Goal: Transaction & Acquisition: Purchase product/service

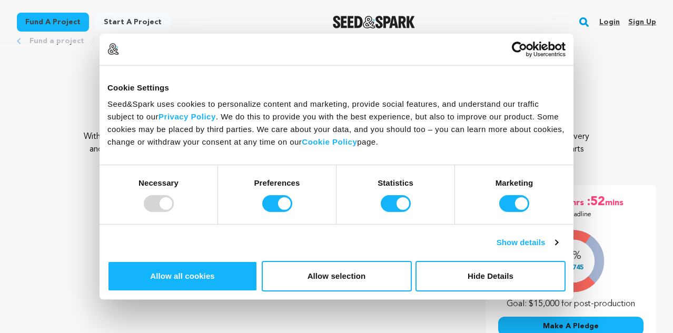
scroll to position [37, 0]
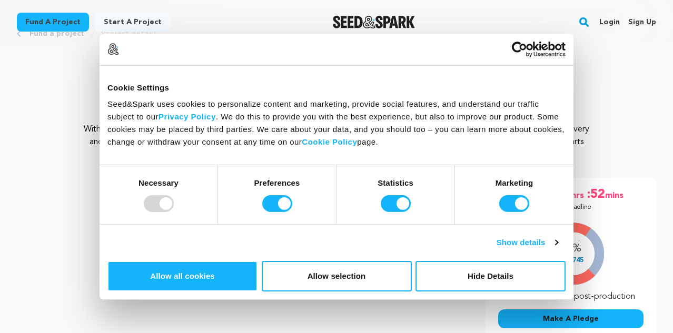
click at [174, 212] on div at bounding box center [159, 203] width 30 height 17
click at [292, 212] on input "Preferences" at bounding box center [277, 203] width 30 height 17
checkbox input "false"
click at [401, 212] on input "Statistics" at bounding box center [396, 203] width 30 height 17
checkbox input "false"
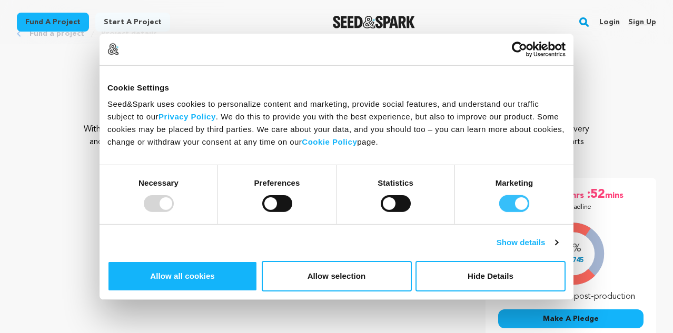
click at [501, 212] on input "Marketing" at bounding box center [514, 203] width 30 height 17
checkbox input "false"
click at [412, 261] on button "Allow selection" at bounding box center [337, 276] width 150 height 31
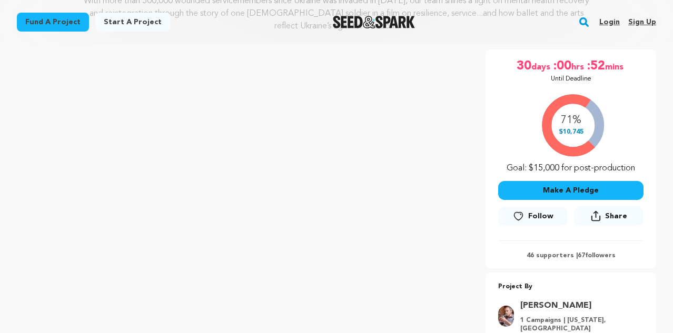
scroll to position [158, 0]
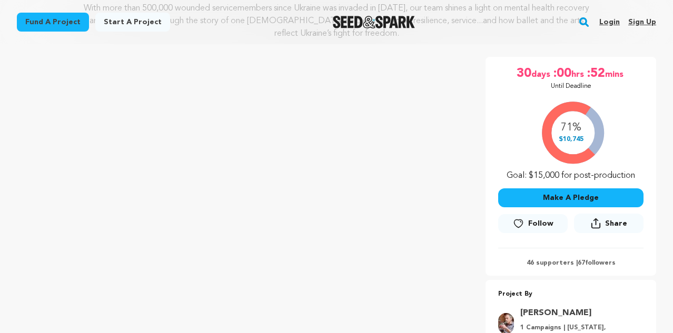
click at [543, 195] on button "Make A Pledge" at bounding box center [570, 198] width 145 height 19
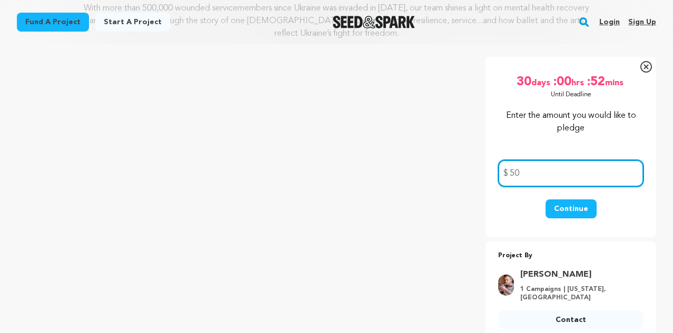
type input "50"
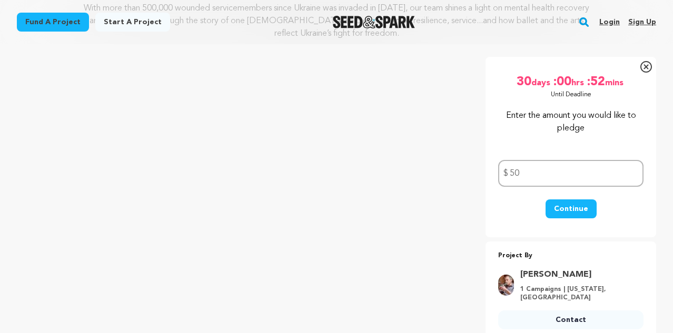
click at [573, 207] on button "Continue" at bounding box center [571, 209] width 51 height 19
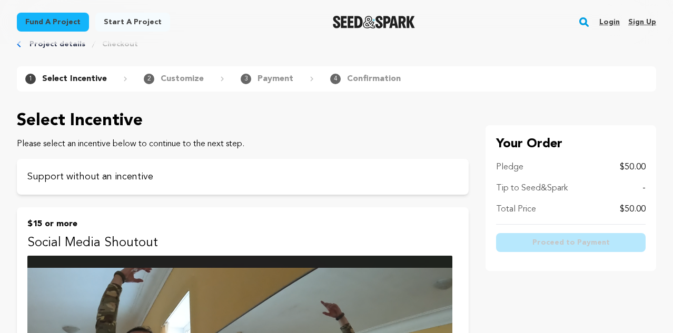
scroll to position [21, 0]
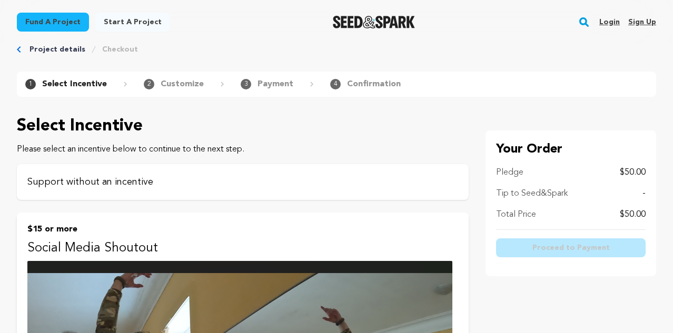
click at [119, 181] on p "Support without an incentive" at bounding box center [242, 182] width 431 height 15
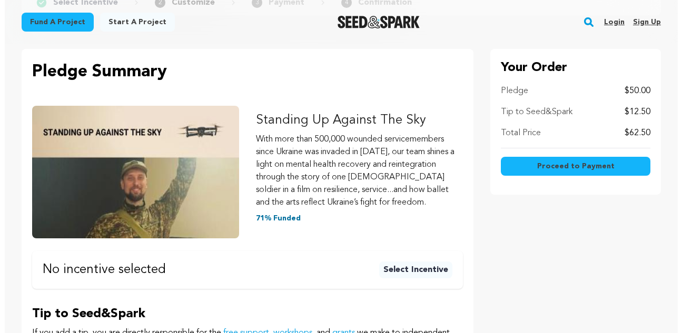
scroll to position [112, 0]
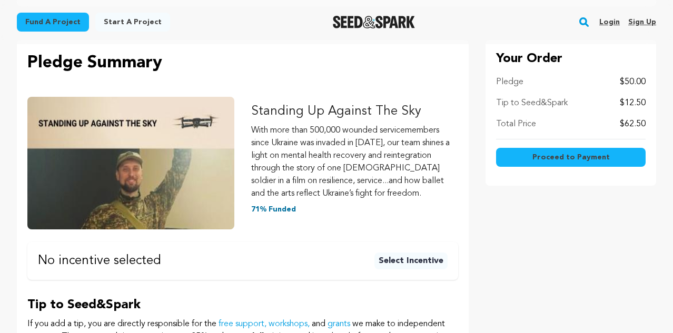
click at [579, 156] on span "Proceed to Payment" at bounding box center [571, 157] width 77 height 11
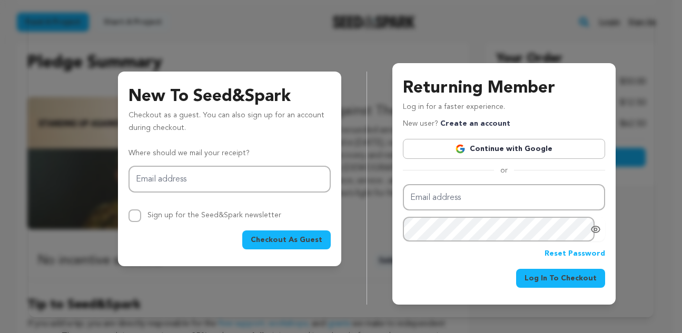
click at [274, 236] on span "Checkout As Guest" at bounding box center [287, 240] width 72 height 11
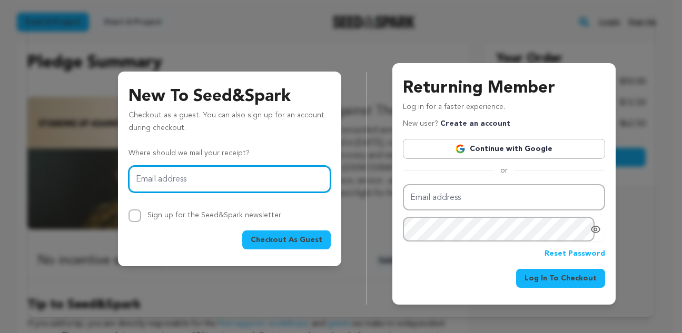
click at [166, 183] on input "Email address" at bounding box center [230, 179] width 202 height 27
type input "kar.henderson@gmail.com"
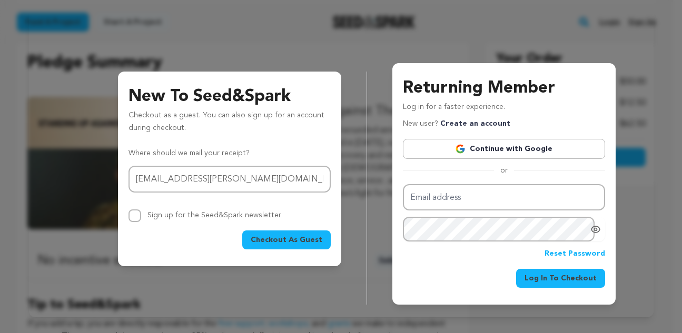
click at [280, 237] on span "Checkout As Guest" at bounding box center [287, 240] width 72 height 11
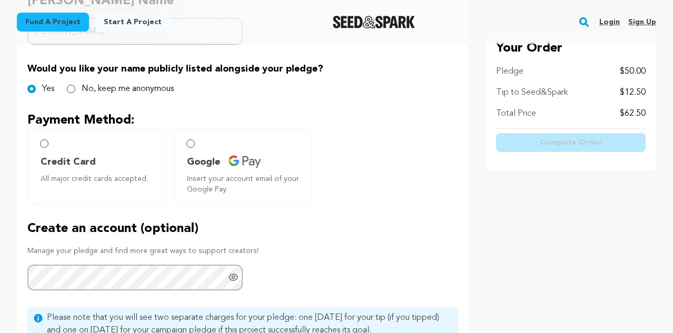
scroll to position [293, 0]
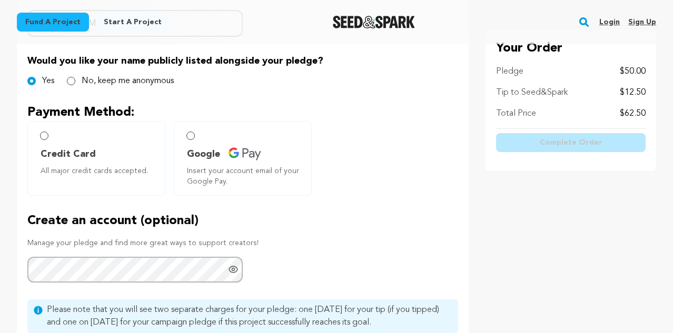
type input "[PERSON_NAME]"
click at [43, 137] on input "Credit Card All major credit cards accepted." at bounding box center [44, 136] width 8 height 8
radio input "false"
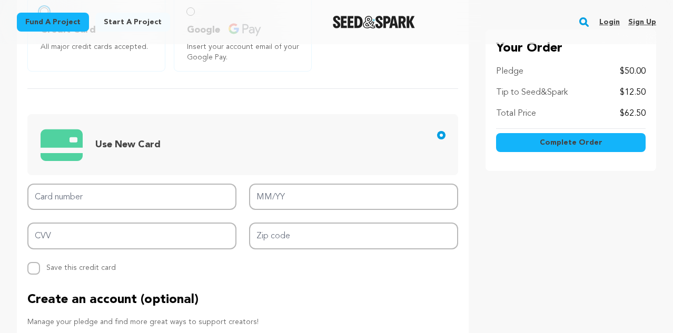
scroll to position [446, 0]
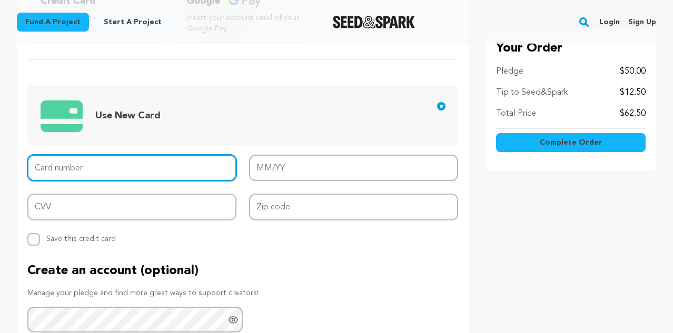
click at [76, 169] on input "Card number" at bounding box center [131, 168] width 209 height 27
type input "[CREDIT_CARD_NUMBER]"
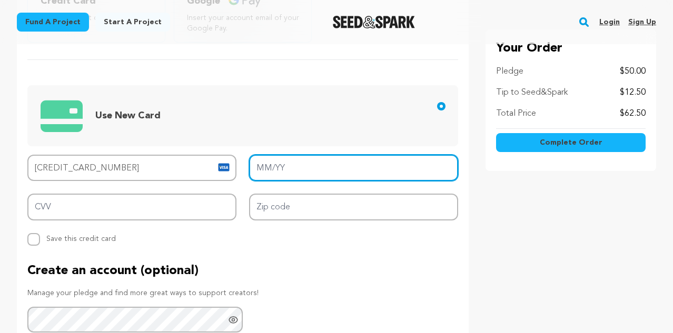
click at [262, 170] on input "MM/YY" at bounding box center [353, 168] width 209 height 27
type input "05/30"
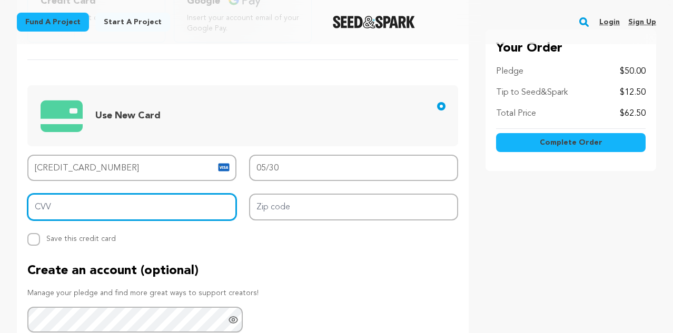
click at [138, 204] on input "CVV" at bounding box center [131, 207] width 209 height 27
type input "423"
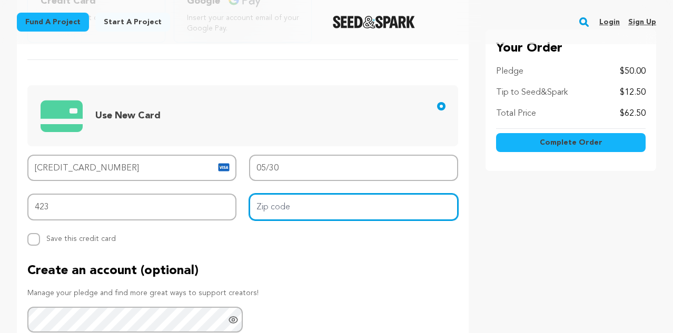
click at [281, 199] on input "Zip code" at bounding box center [353, 207] width 209 height 27
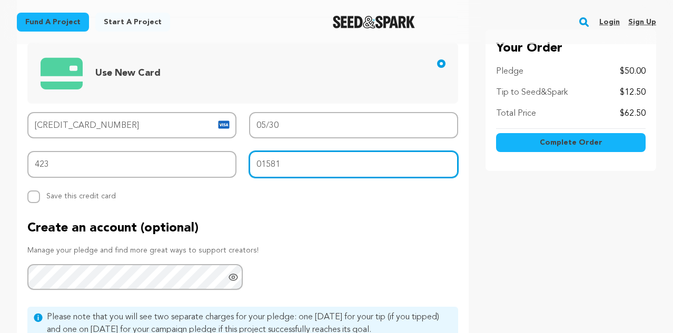
scroll to position [472, 0]
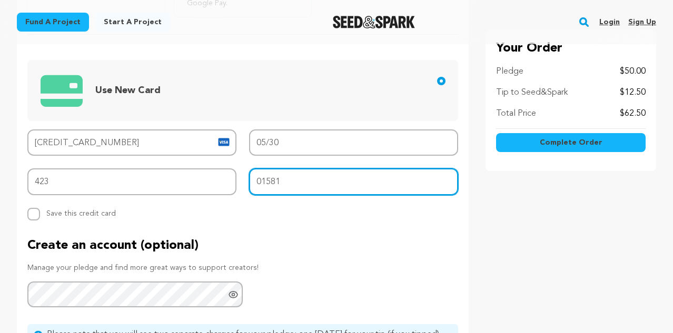
type input "01581"
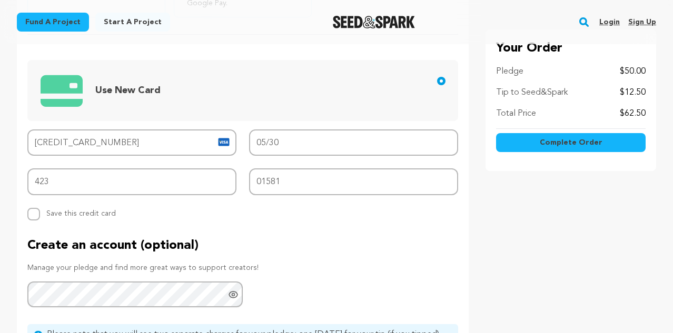
click at [562, 138] on span "Complete Order" at bounding box center [571, 143] width 63 height 11
